Goal: Information Seeking & Learning: Learn about a topic

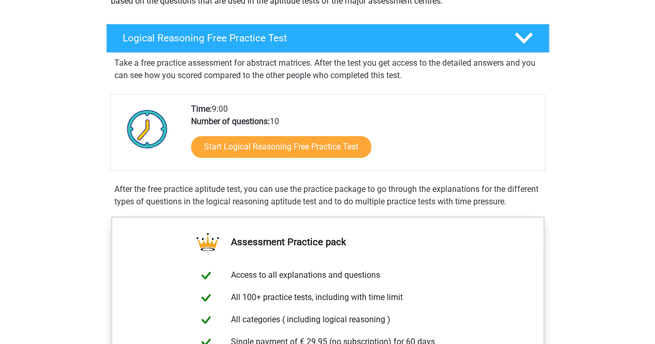
scroll to position [145, 0]
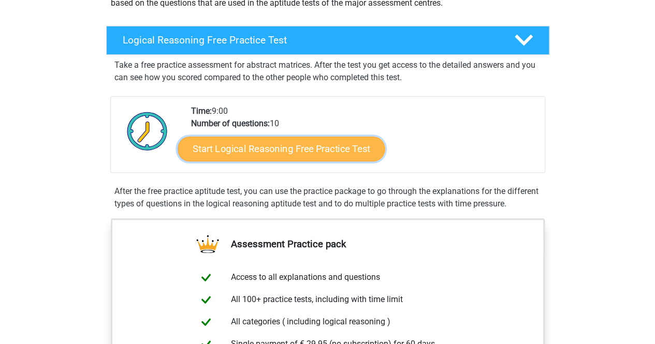
click at [326, 144] on link "Start Logical Reasoning Free Practice Test" at bounding box center [281, 148] width 207 height 25
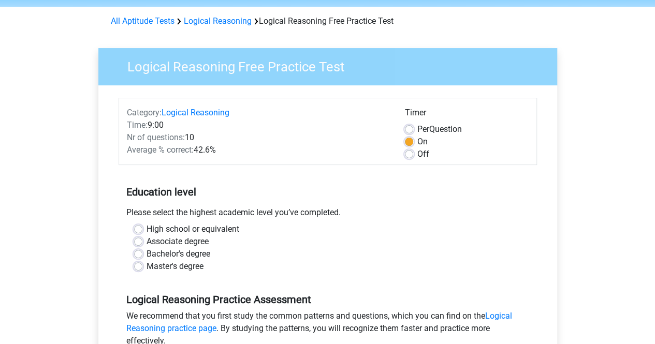
scroll to position [52, 0]
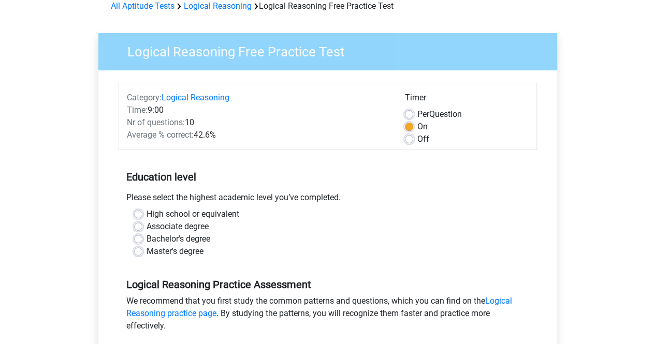
click at [187, 251] on label "Master's degree" at bounding box center [174, 251] width 57 height 12
click at [142, 251] on input "Master's degree" at bounding box center [138, 250] width 8 height 10
radio input "true"
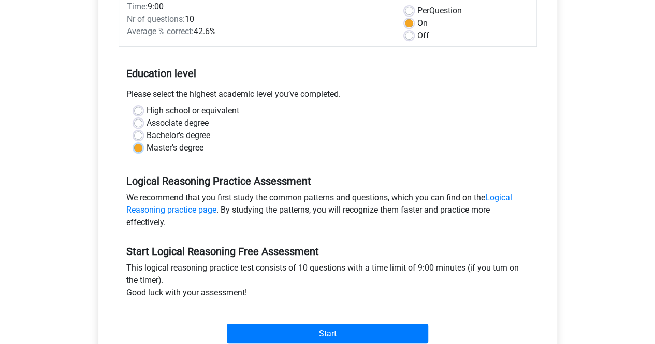
scroll to position [207, 0]
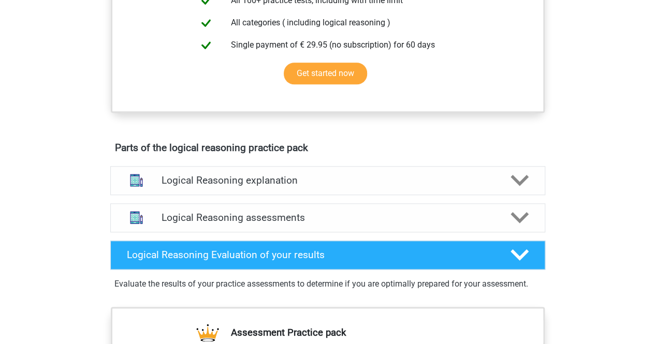
scroll to position [466, 0]
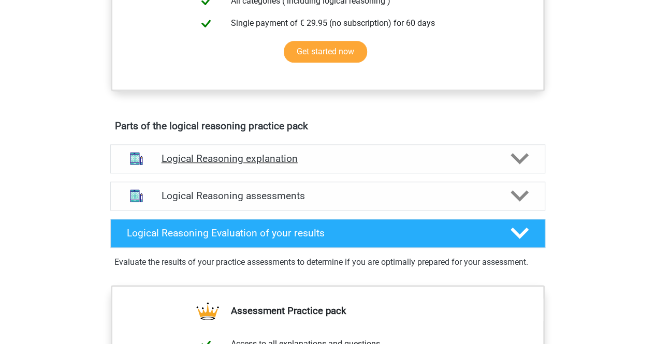
click at [382, 165] on h4 "Logical Reasoning explanation" at bounding box center [327, 159] width 332 height 12
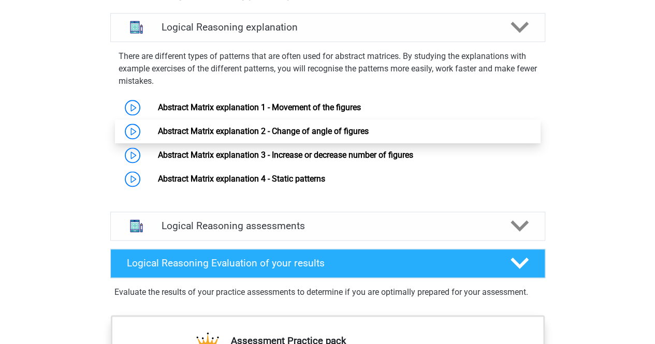
scroll to position [621, 0]
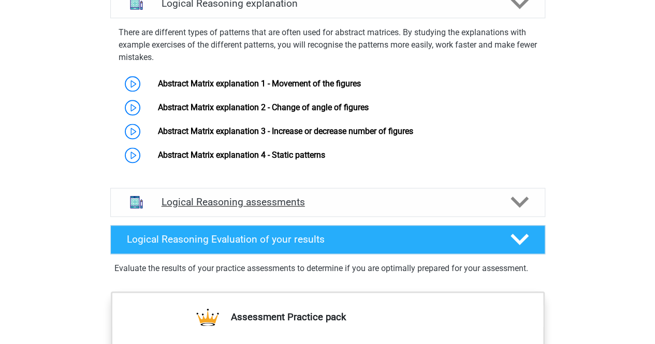
click at [381, 208] on h4 "Logical Reasoning assessments" at bounding box center [327, 202] width 332 height 12
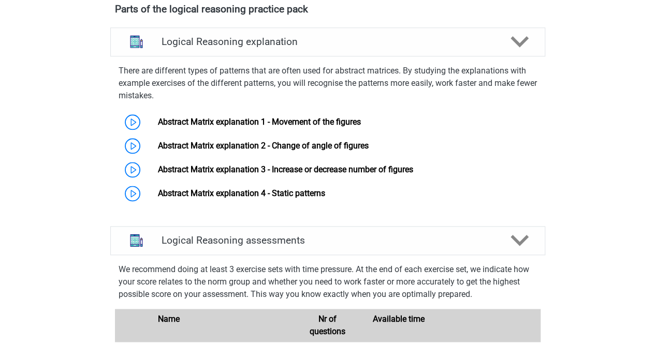
scroll to position [569, 0]
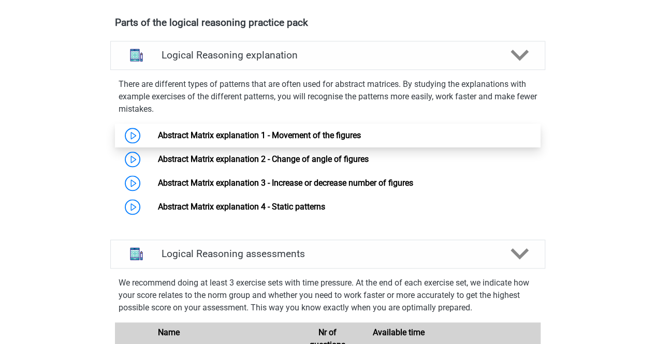
click at [248, 140] on link "Abstract Matrix explanation 1 - Movement of the figures" at bounding box center [259, 135] width 203 height 10
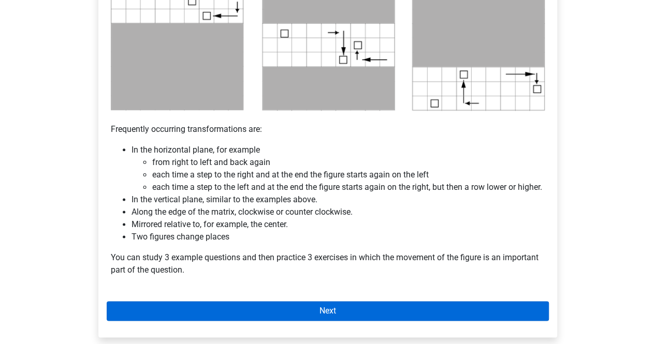
scroll to position [621, 0]
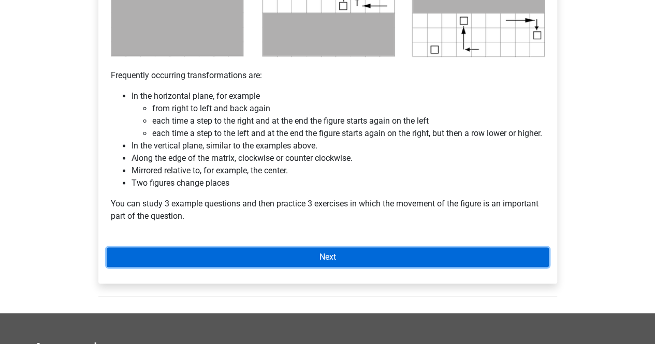
click at [356, 264] on link "Next" at bounding box center [328, 257] width 442 height 20
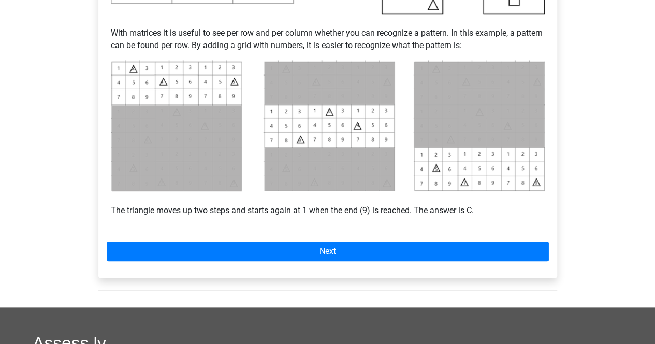
scroll to position [466, 0]
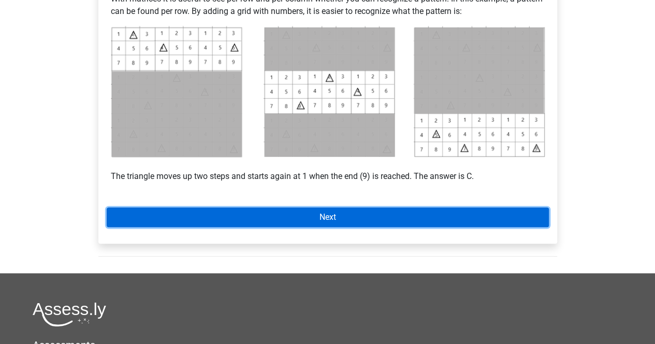
click at [335, 212] on link "Next" at bounding box center [328, 218] width 442 height 20
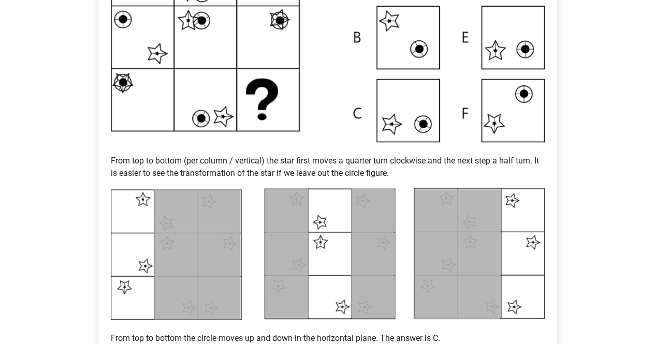
scroll to position [362, 0]
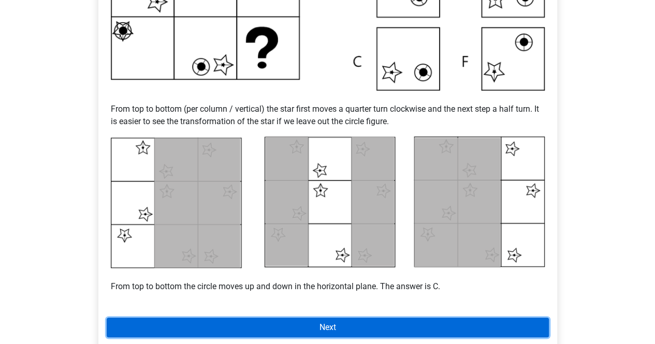
click at [394, 327] on link "Next" at bounding box center [328, 328] width 442 height 20
